Goal: Task Accomplishment & Management: Manage account settings

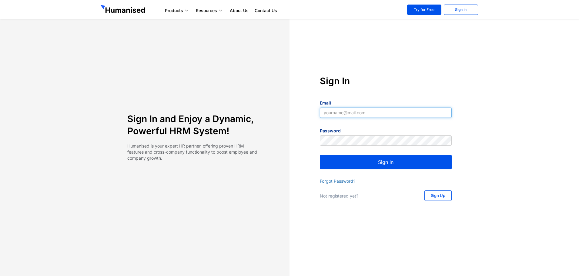
click at [388, 114] on input "Email" at bounding box center [386, 113] width 132 height 10
type input "[EMAIL_ADDRESS][DOMAIN_NAME]"
click at [394, 164] on button "Sign In" at bounding box center [386, 162] width 132 height 15
